Goal: Task Accomplishment & Management: Use online tool/utility

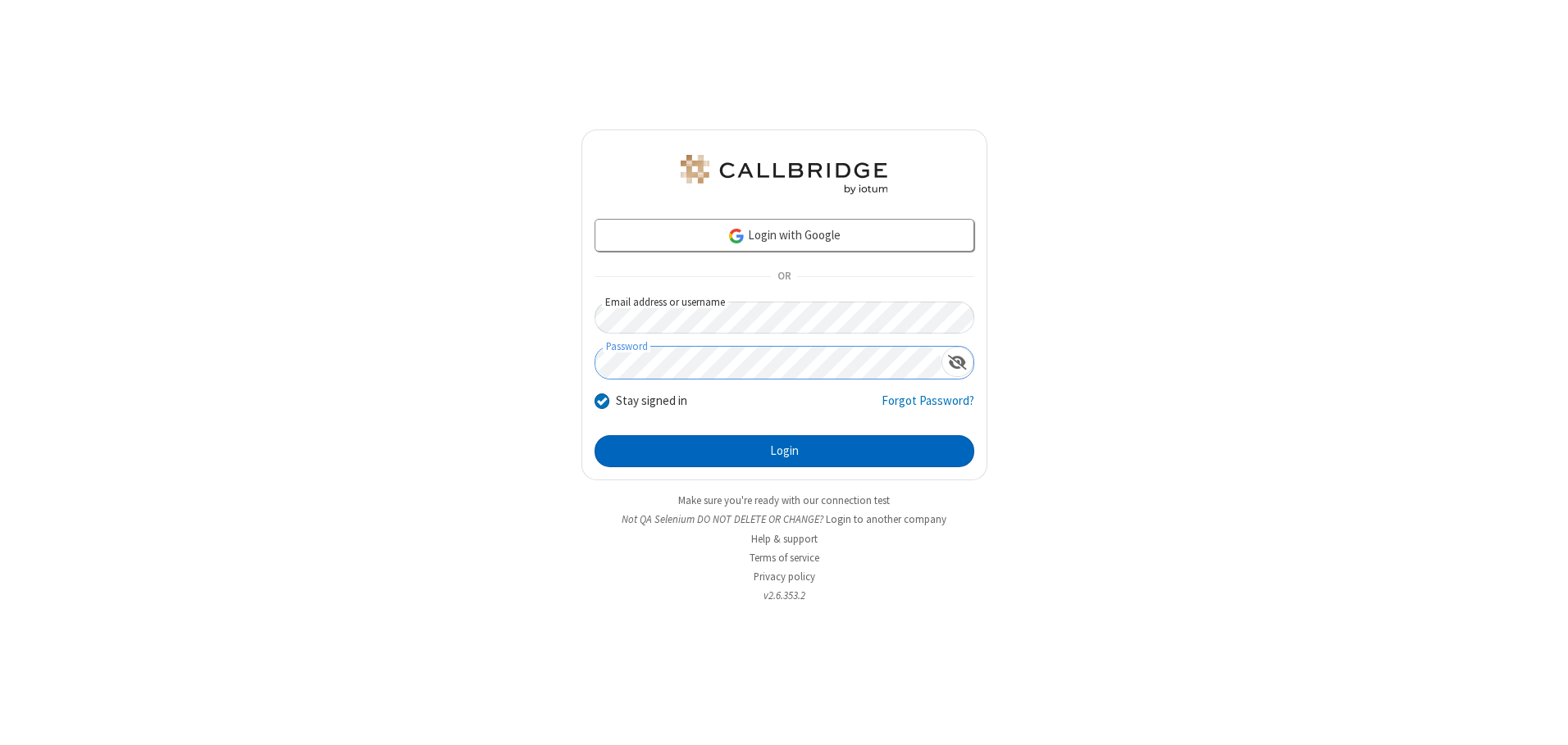
click at [784, 451] on button "Login" at bounding box center [784, 451] width 379 height 33
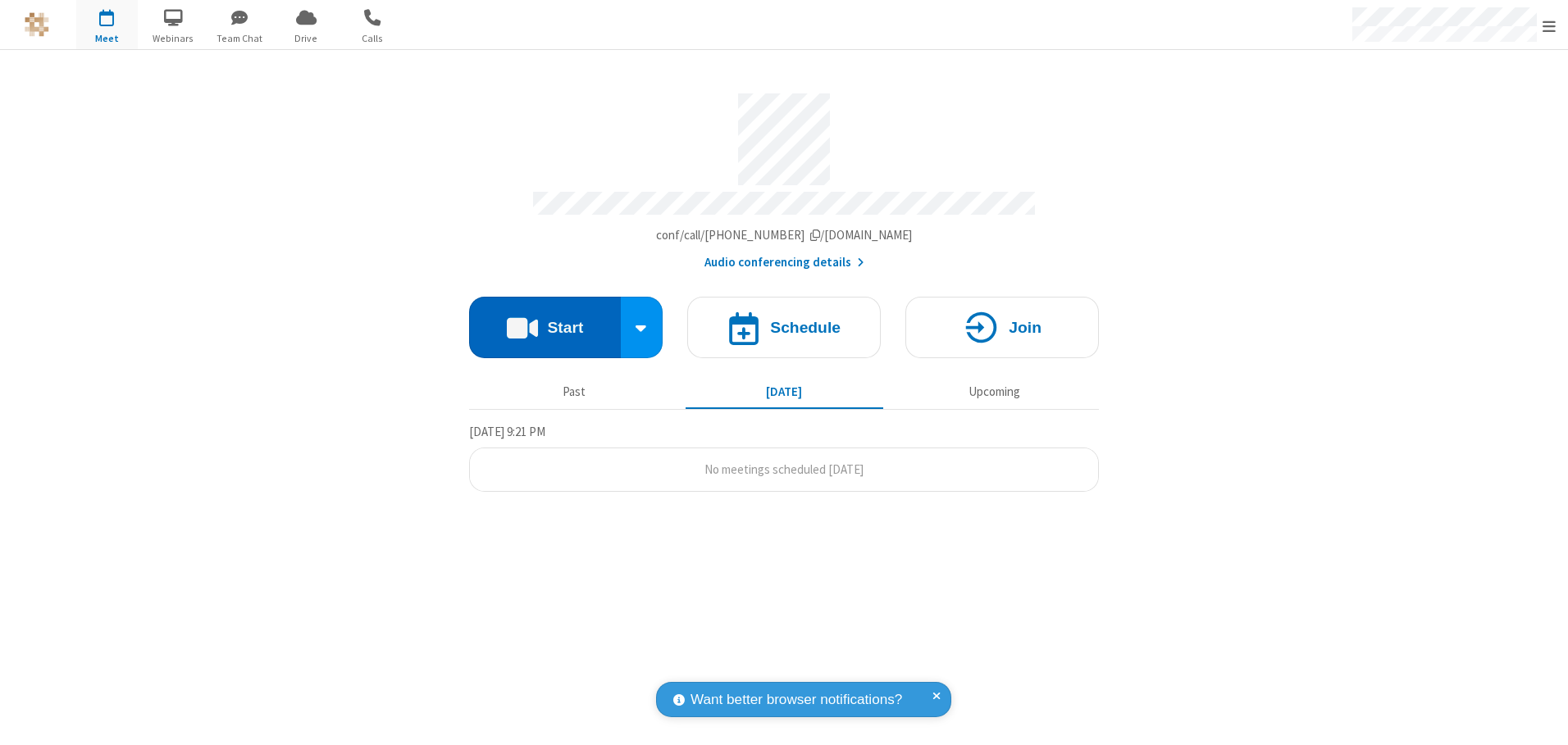
click at [544, 322] on button "Start" at bounding box center [545, 328] width 152 height 61
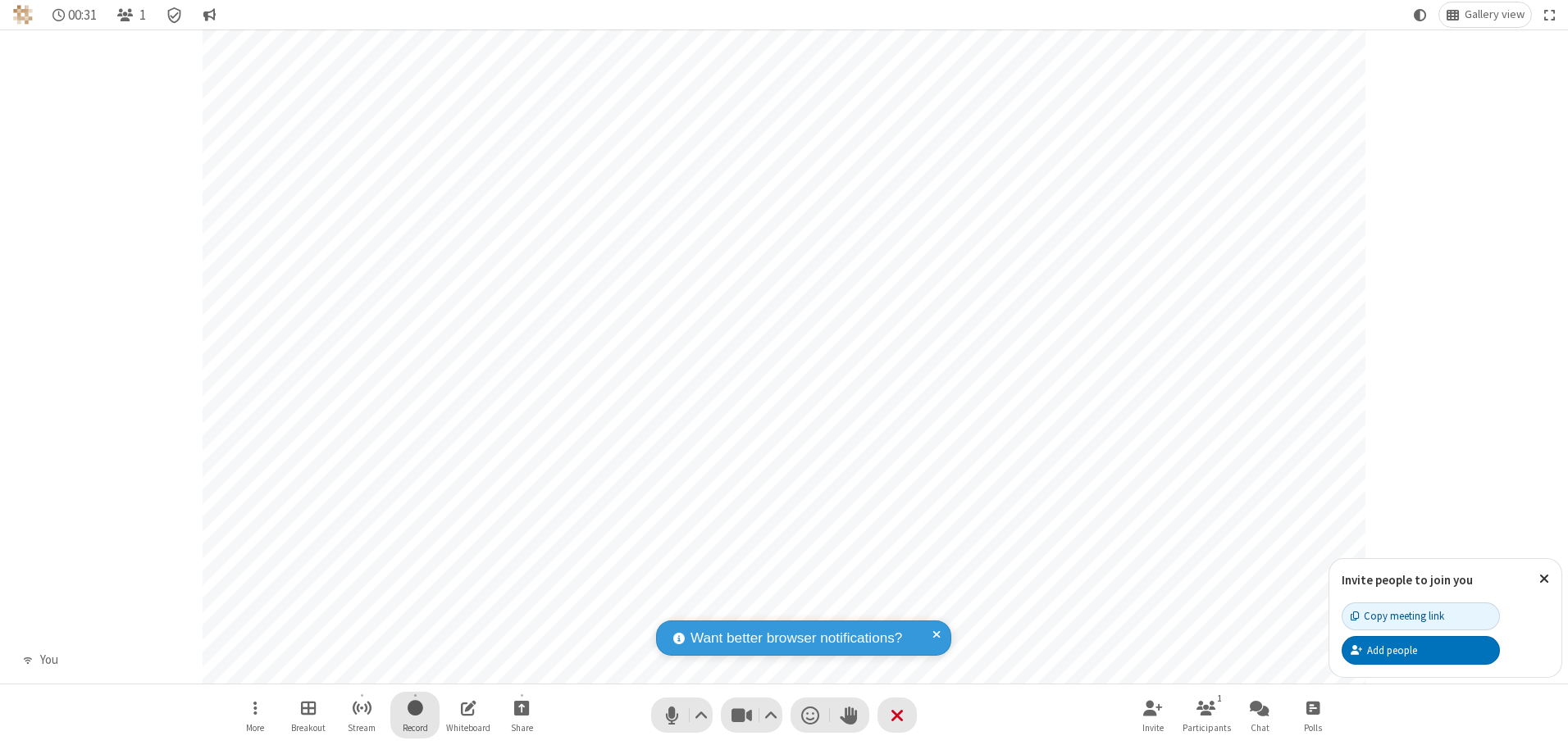
click at [415, 714] on span "Start recording" at bounding box center [415, 708] width 15 height 20
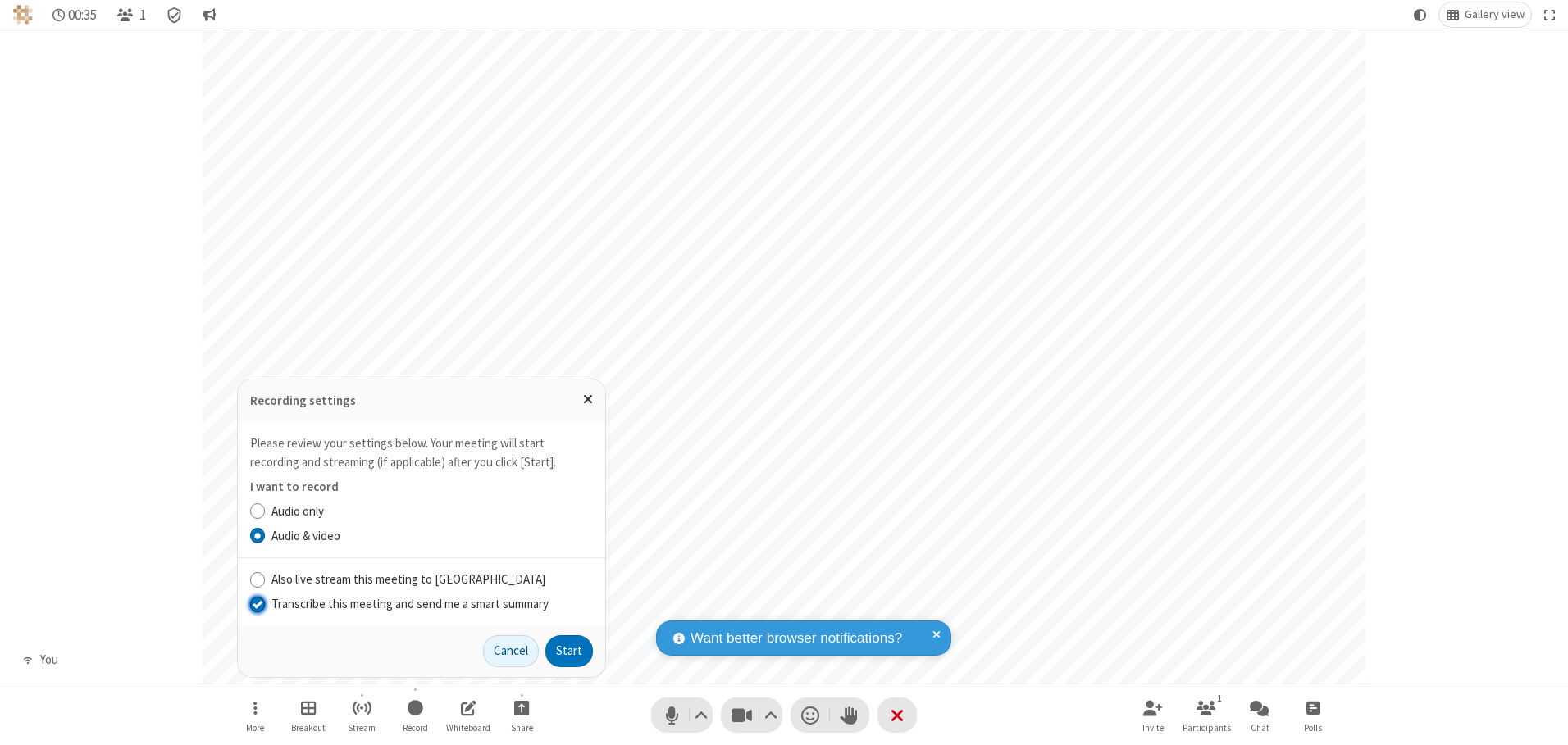
click at [256, 603] on input "Transcribe this meeting and send me a smart summary" at bounding box center [258, 603] width 15 height 17
click at [431, 535] on label "Audio & video" at bounding box center [432, 536] width 322 height 19
click at [266, 535] on input "Audio & video" at bounding box center [258, 535] width 15 height 17
click at [569, 651] on button "Start" at bounding box center [569, 652] width 48 height 33
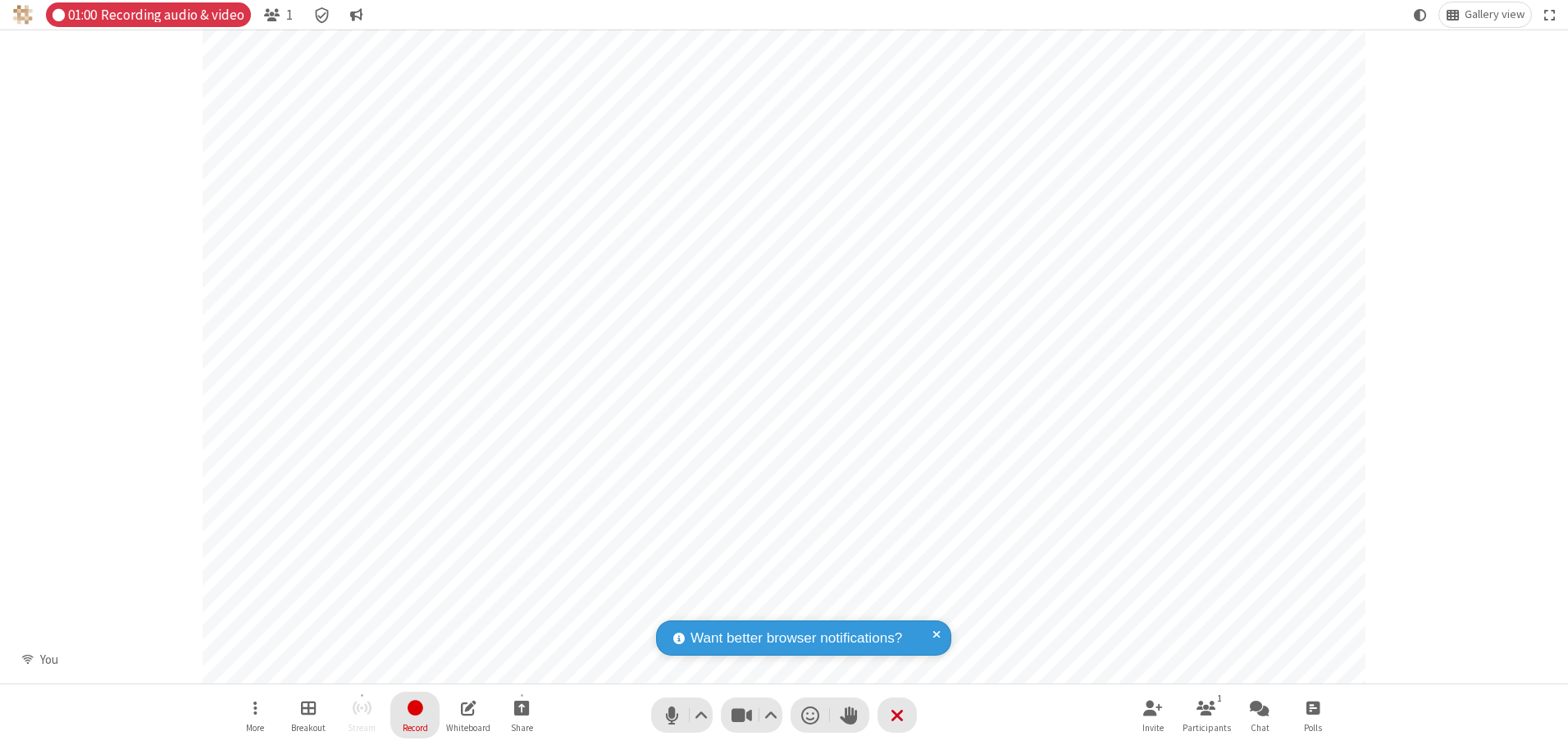
click at [415, 714] on span "Stop recording" at bounding box center [414, 708] width 20 height 21
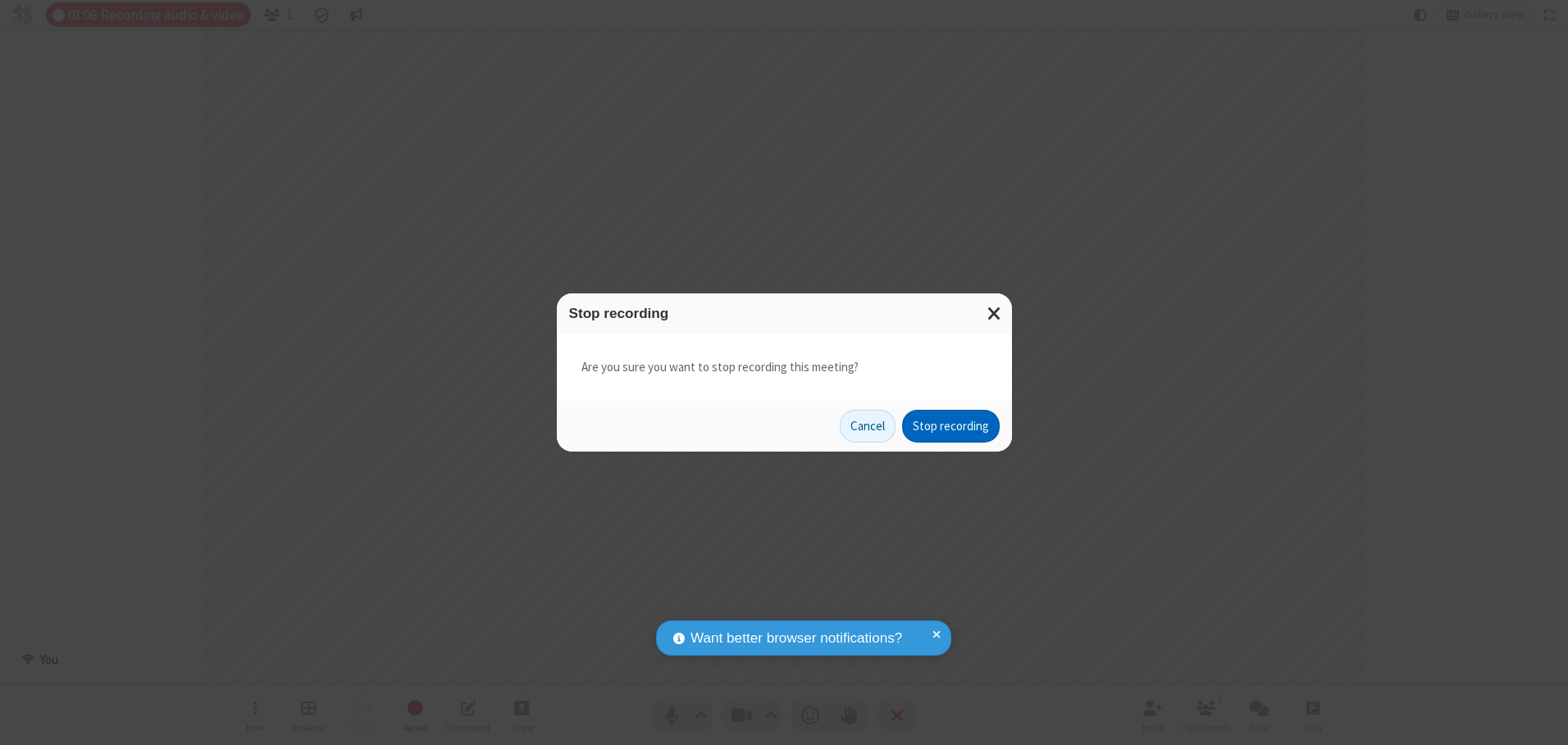
click at [951, 426] on button "Stop recording" at bounding box center [951, 426] width 98 height 33
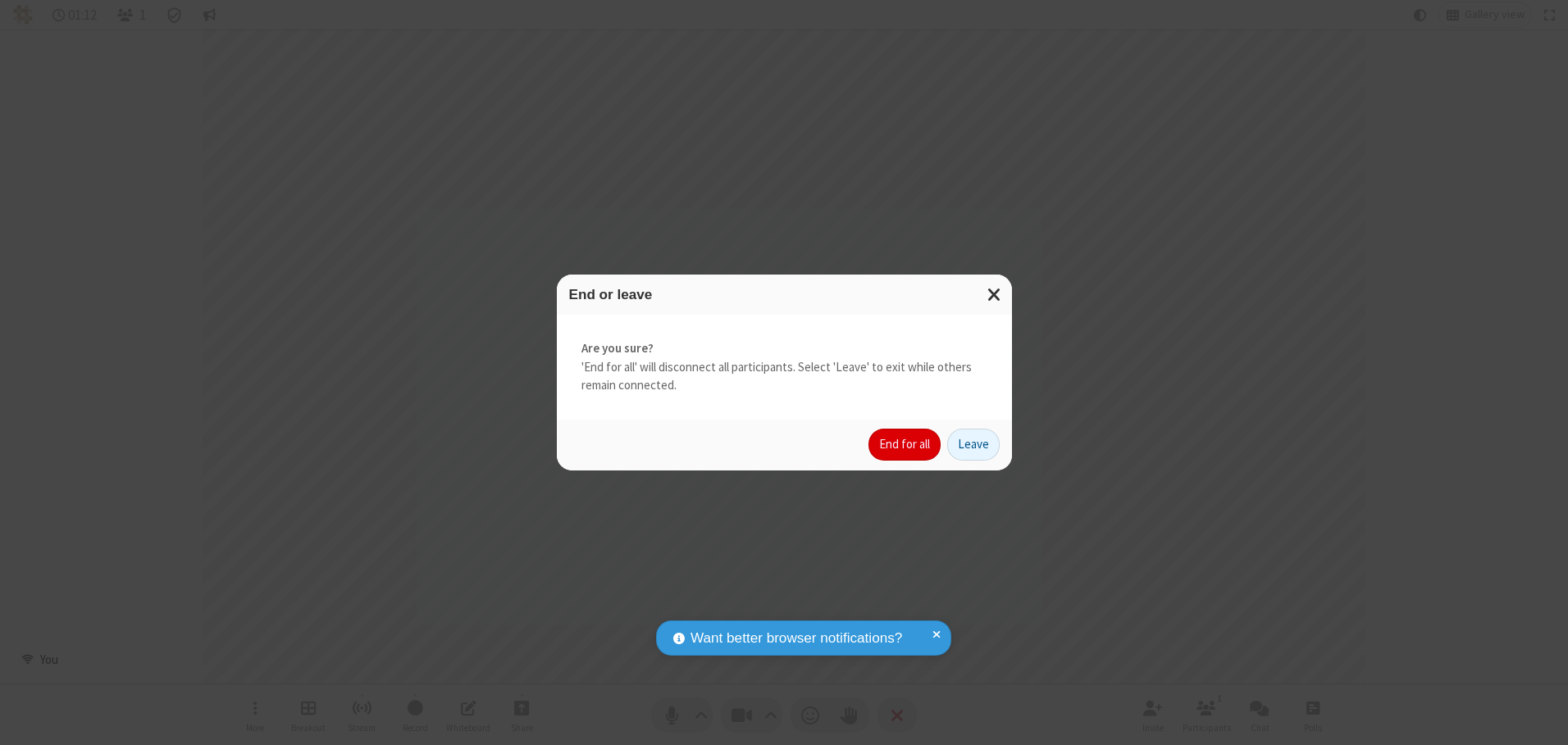
click at [906, 445] on button "End for all" at bounding box center [904, 445] width 72 height 33
